Goal: Find specific page/section: Find specific page/section

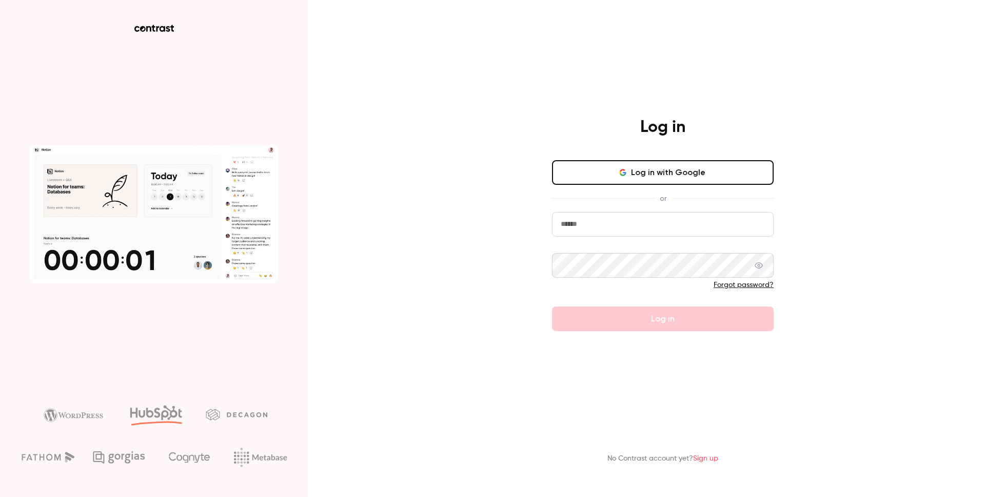
click at [597, 229] on input "email" at bounding box center [663, 224] width 222 height 25
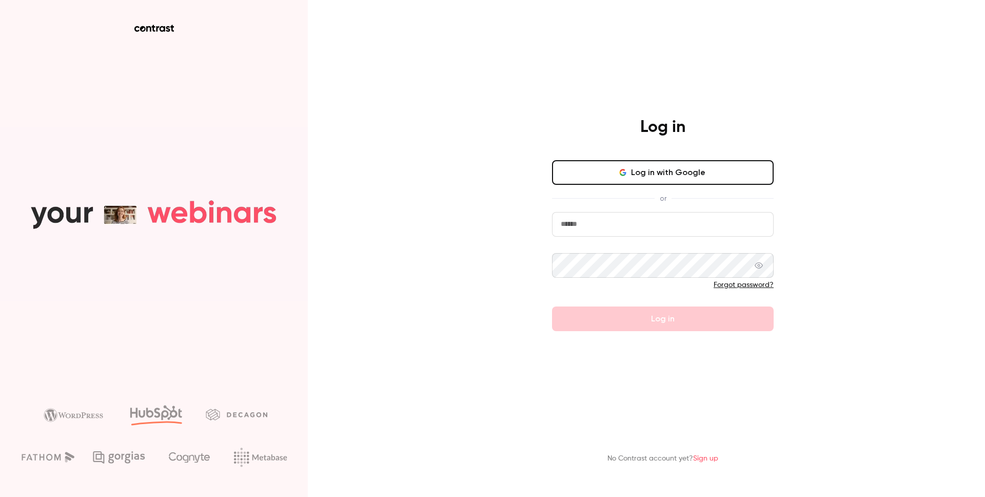
type input "**********"
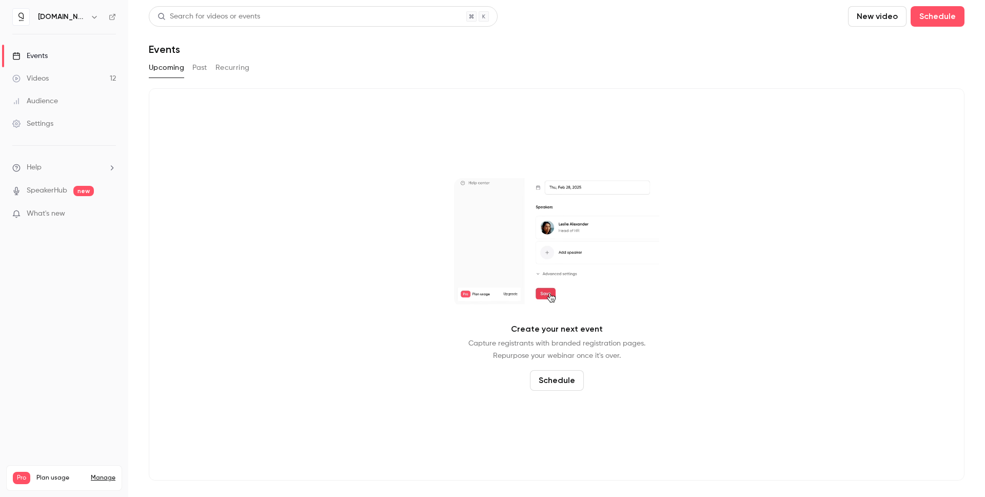
click at [67, 81] on link "Videos 12" at bounding box center [64, 78] width 128 height 23
